Goal: Task Accomplishment & Management: Use online tool/utility

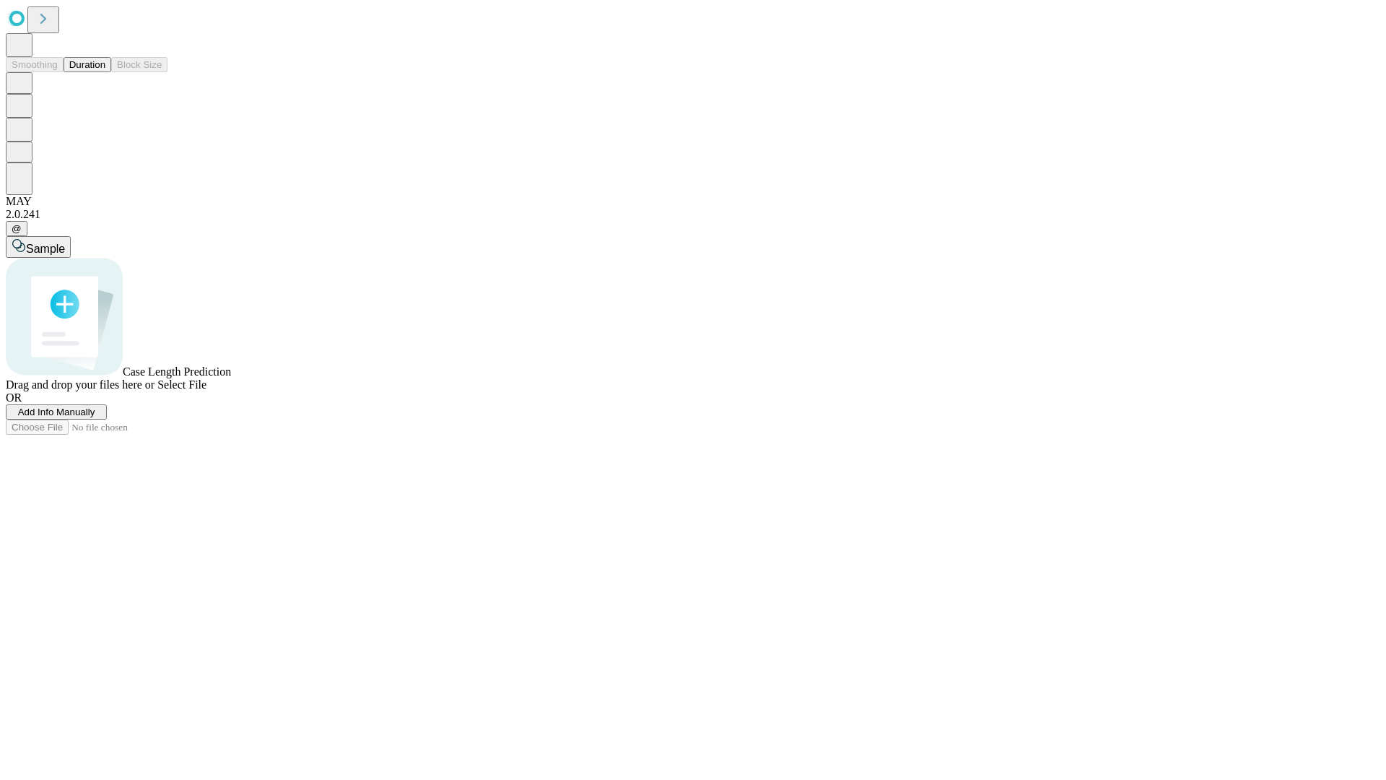
click at [105, 72] on button "Duration" at bounding box center [88, 64] width 48 height 15
click at [206, 391] on span "Select File" at bounding box center [181, 384] width 49 height 12
